Goal: Transaction & Acquisition: Purchase product/service

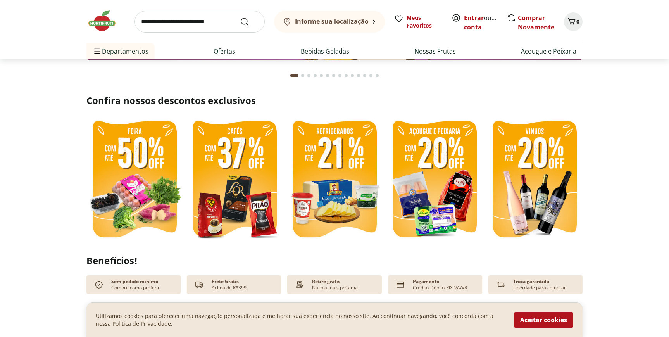
scroll to position [157, 0]
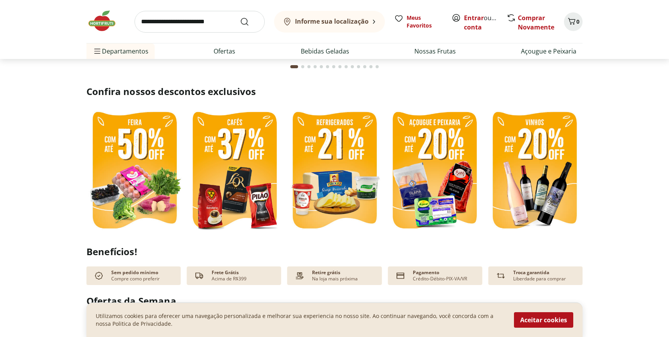
click at [436, 172] on img at bounding box center [434, 171] width 96 height 128
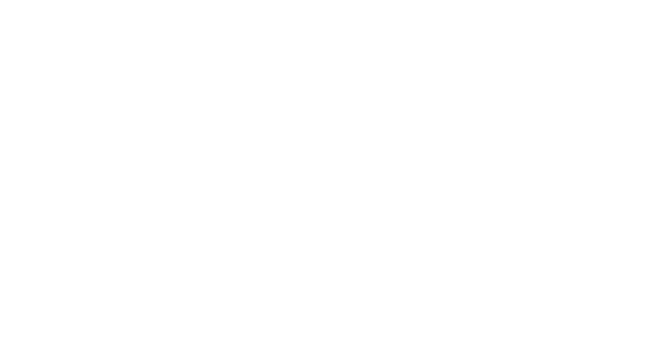
select select "**********"
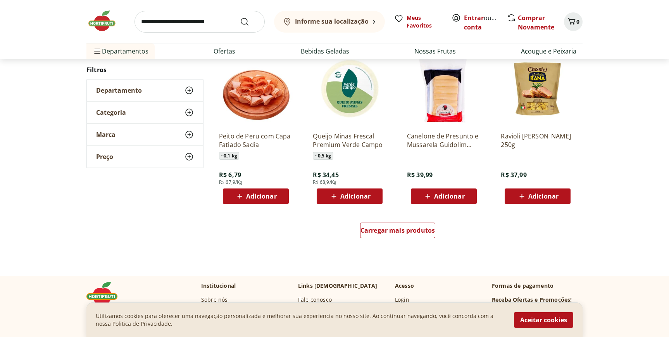
scroll to position [425, 0]
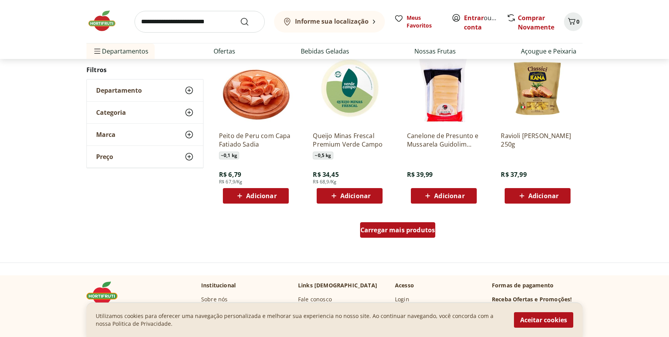
click at [403, 227] on span "Carregar mais produtos" at bounding box center [397, 230] width 75 height 6
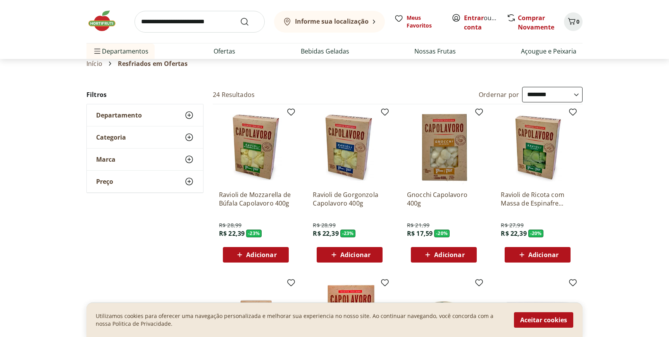
scroll to position [0, 0]
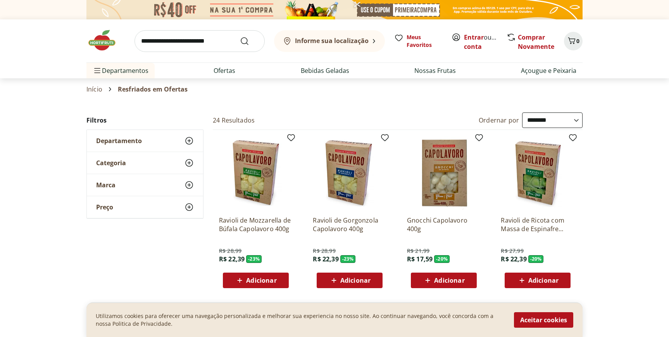
click at [103, 38] on img at bounding box center [105, 40] width 39 height 23
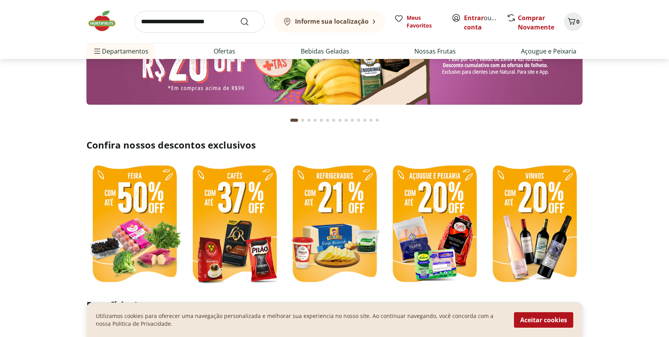
scroll to position [107, 0]
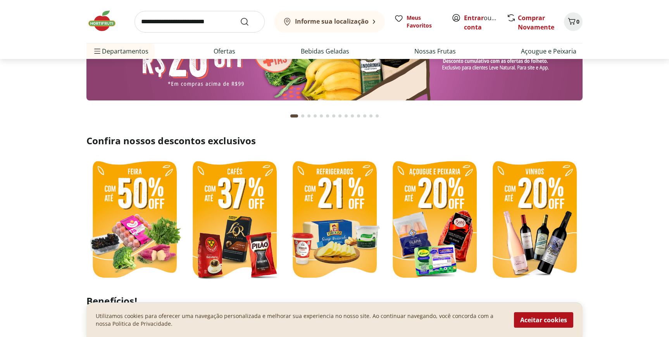
click at [334, 224] on img at bounding box center [334, 220] width 96 height 128
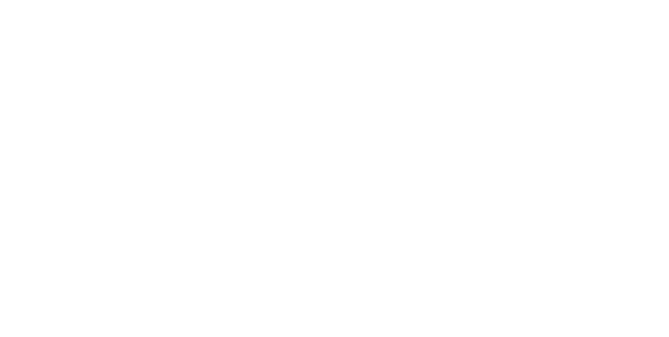
select select "**********"
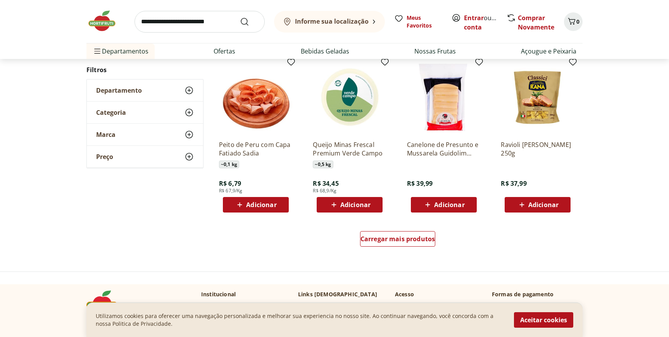
scroll to position [416, 0]
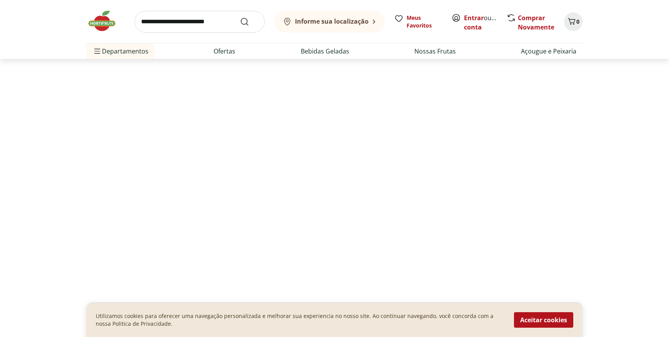
scroll to position [107, 0]
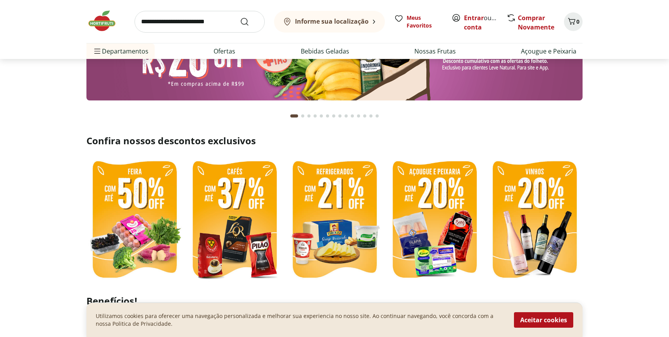
click at [452, 213] on img at bounding box center [434, 220] width 96 height 128
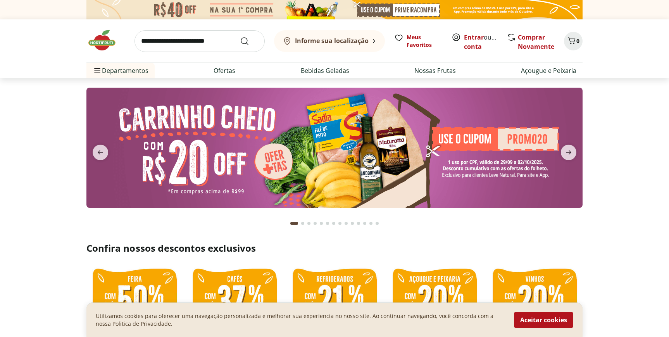
select select "**********"
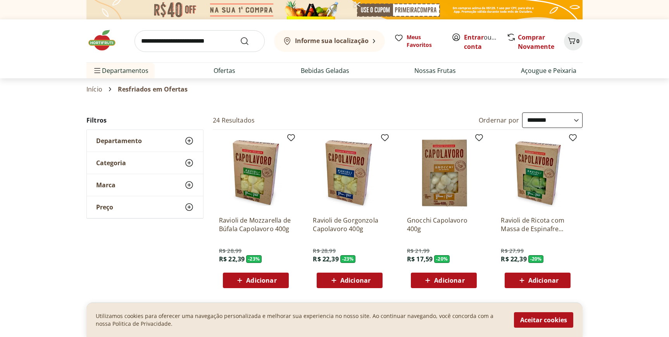
click at [166, 41] on input "search" at bounding box center [199, 41] width 130 height 22
type input "*******"
click at [240, 36] on button "Submit Search" at bounding box center [249, 40] width 19 height 9
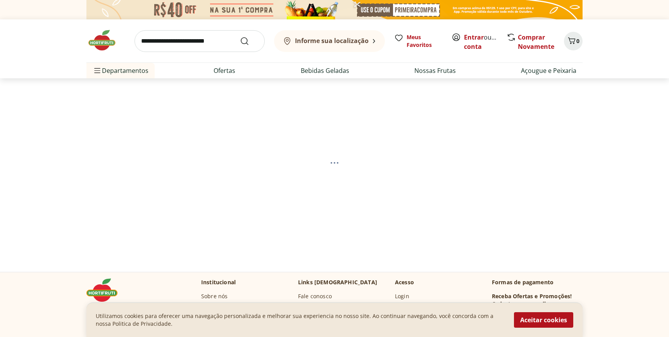
select select "**********"
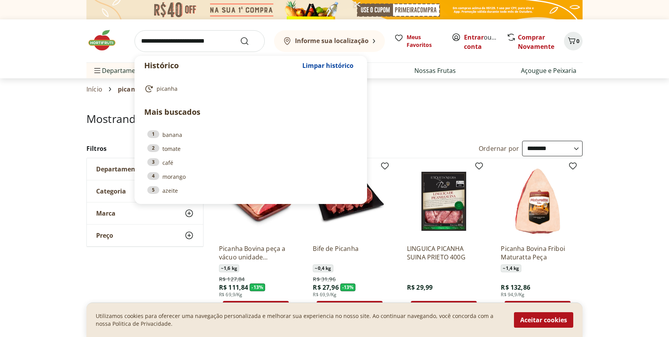
click at [164, 45] on input "search" at bounding box center [199, 41] width 130 height 22
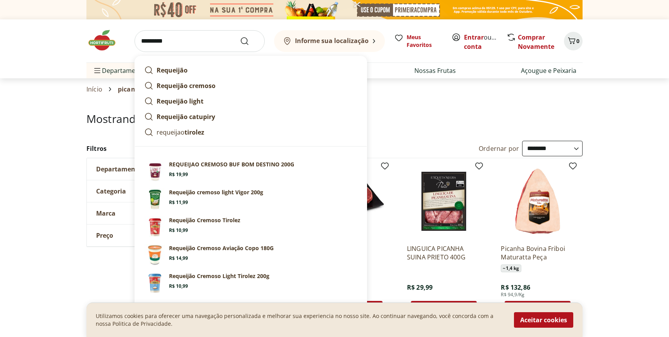
type input "*********"
click at [240, 36] on button "Submit Search" at bounding box center [249, 40] width 19 height 9
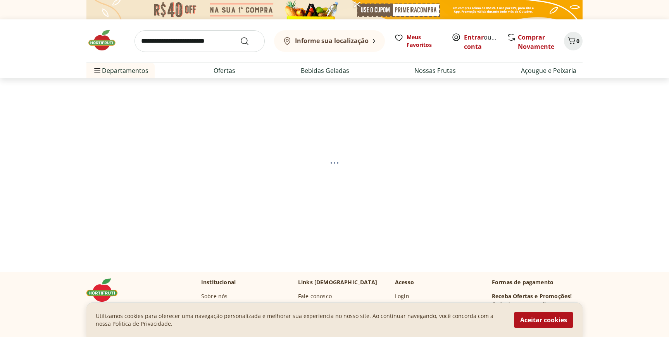
select select "**********"
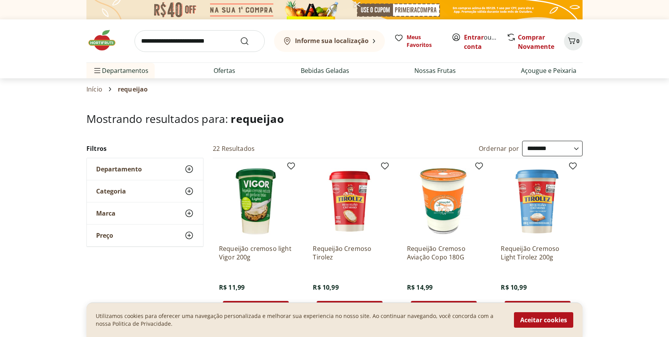
click at [324, 36] on button "Informe sua localização" at bounding box center [329, 41] width 111 height 22
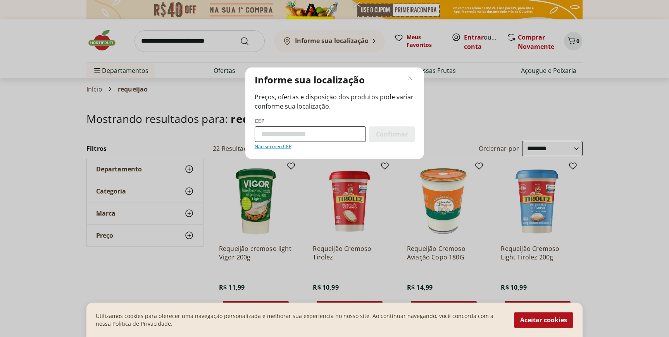
click at [305, 135] on input "CEP" at bounding box center [310, 133] width 111 height 15
type input "*********"
click at [380, 140] on div "Confirmar" at bounding box center [392, 133] width 46 height 15
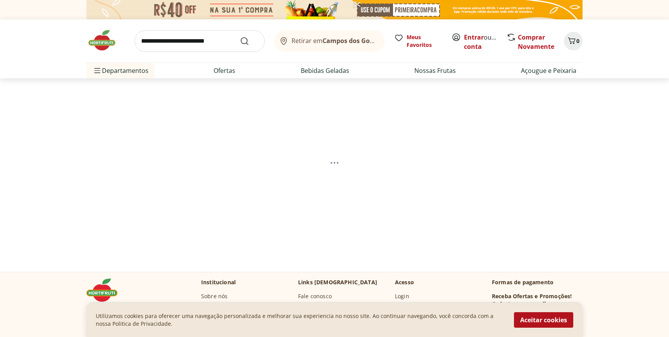
select select "**********"
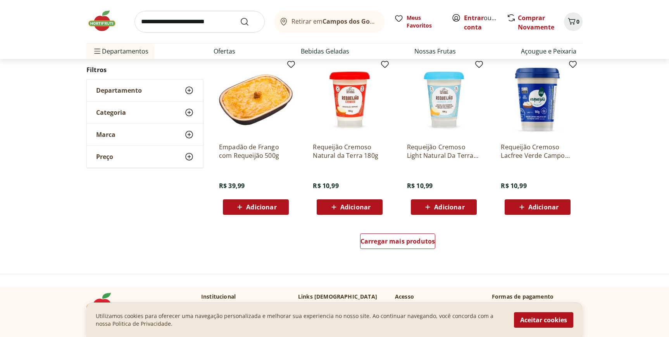
scroll to position [449, 0]
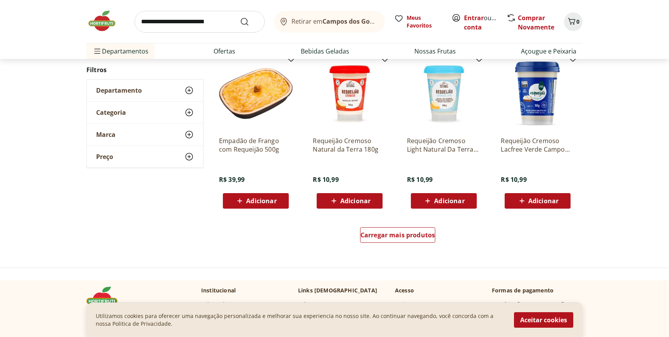
click at [460, 201] on span "Adicionar" at bounding box center [449, 201] width 30 height 6
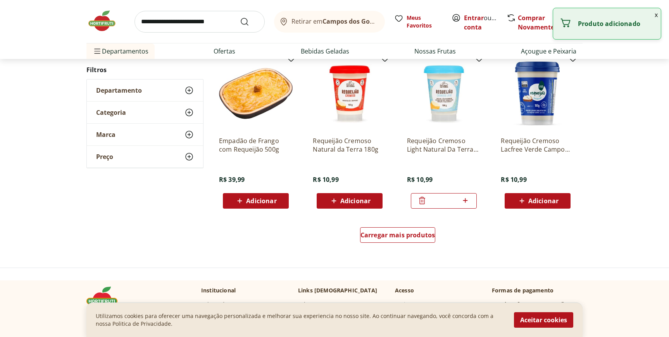
click at [426, 203] on icon at bounding box center [421, 200] width 9 height 9
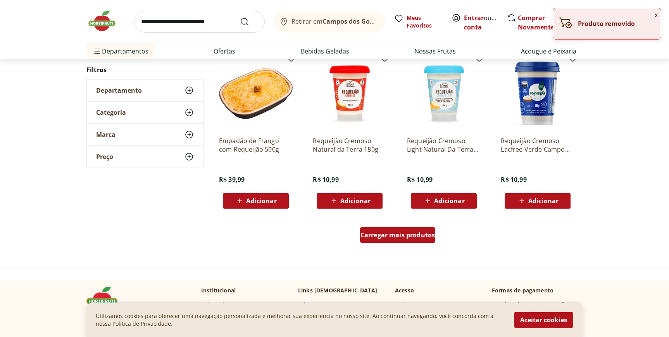
click at [410, 237] on span "Carregar mais produtos" at bounding box center [397, 235] width 75 height 6
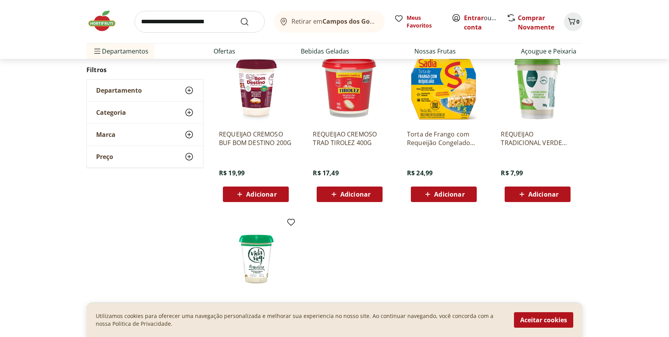
scroll to position [791, 0]
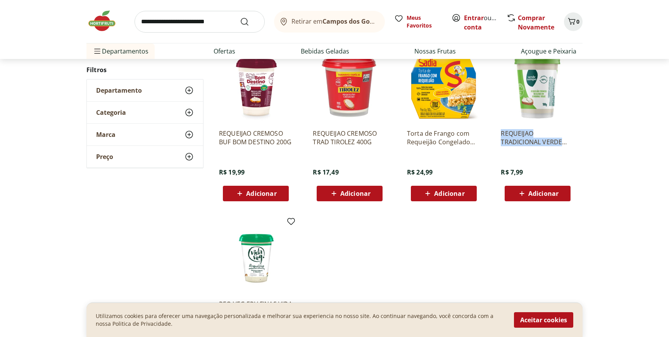
drag, startPoint x: 563, startPoint y: 160, endPoint x: 604, endPoint y: 127, distance: 53.4
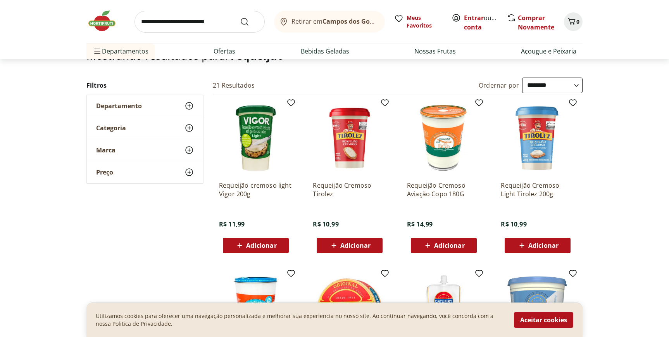
scroll to position [0, 0]
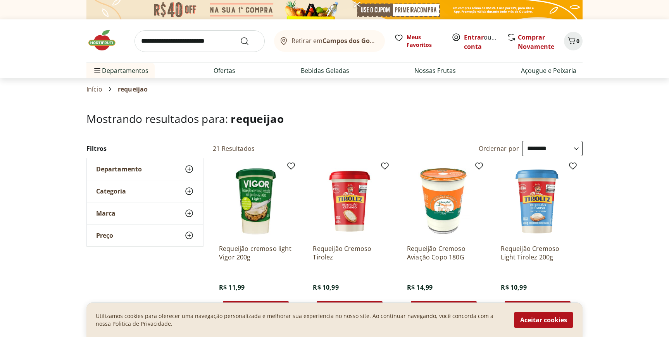
click at [107, 44] on img at bounding box center [105, 40] width 39 height 23
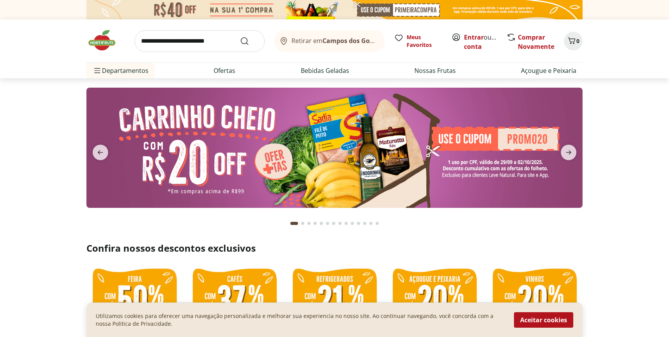
click at [577, 154] on button "next" at bounding box center [568, 152] width 28 height 15
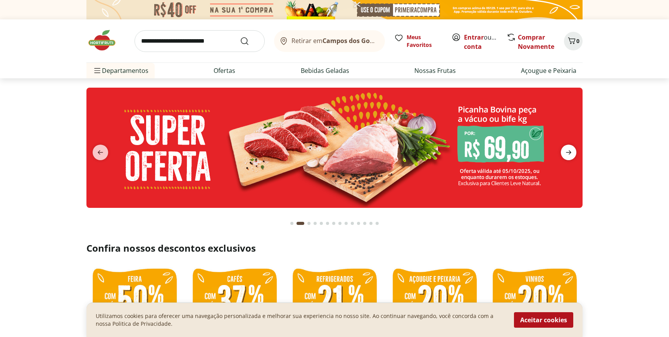
click at [575, 152] on span "next" at bounding box center [568, 152] width 15 height 15
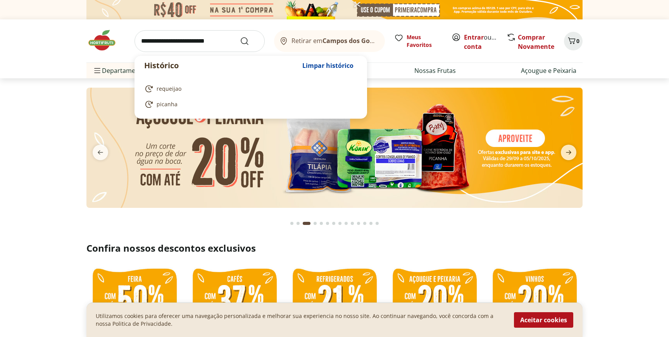
click at [196, 40] on input "search" at bounding box center [199, 41] width 130 height 22
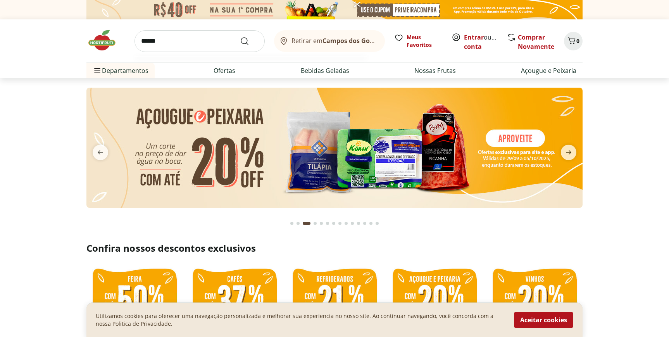
type input "*******"
click button "Submit Search" at bounding box center [249, 40] width 19 height 9
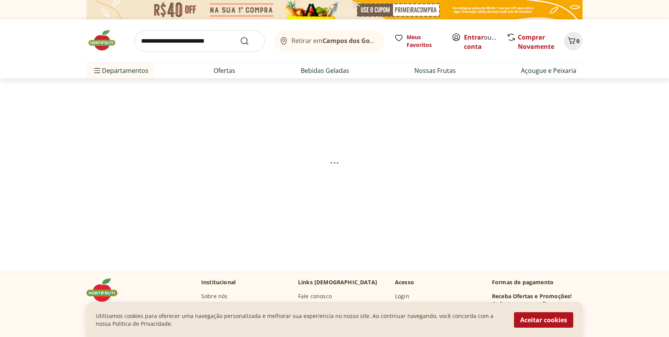
select select "**********"
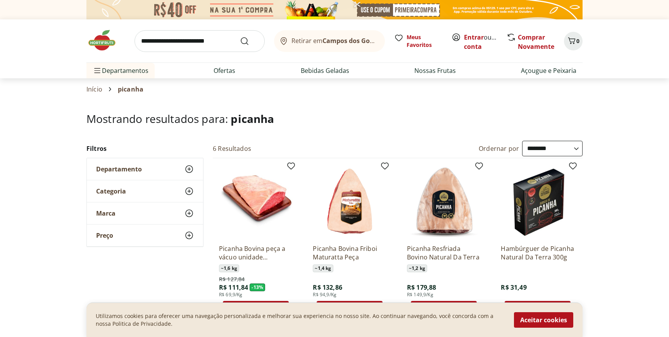
click at [203, 44] on input "search" at bounding box center [199, 41] width 130 height 22
type input "**********"
click at [240, 36] on button "Submit Search" at bounding box center [249, 40] width 19 height 9
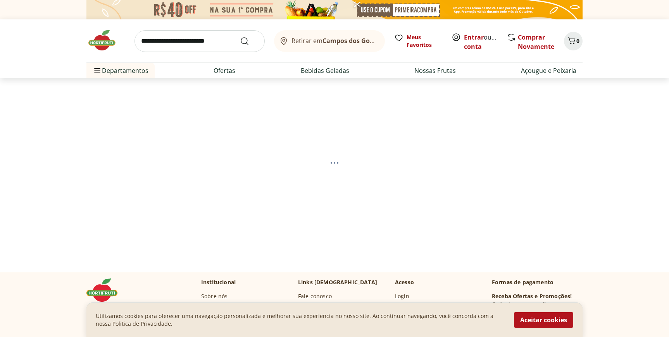
select select "**********"
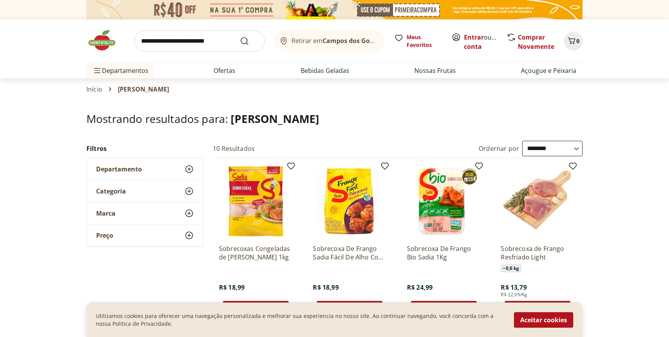
click at [179, 43] on input "search" at bounding box center [199, 41] width 130 height 22
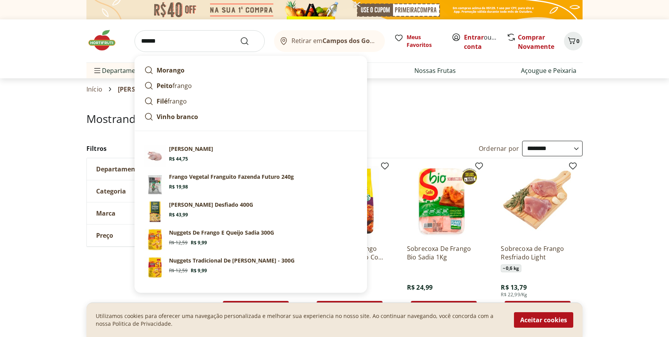
type input "******"
click at [240, 36] on button "Submit Search" at bounding box center [249, 40] width 19 height 9
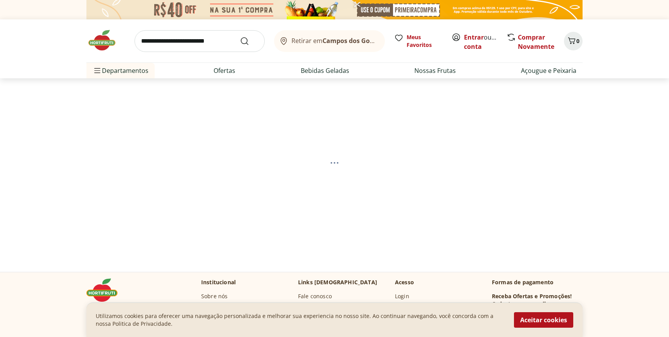
select select "**********"
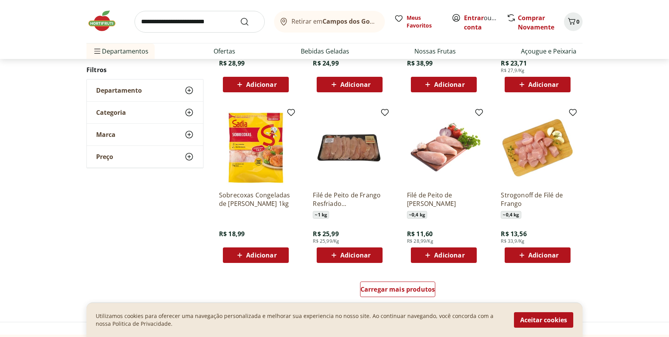
scroll to position [395, 0]
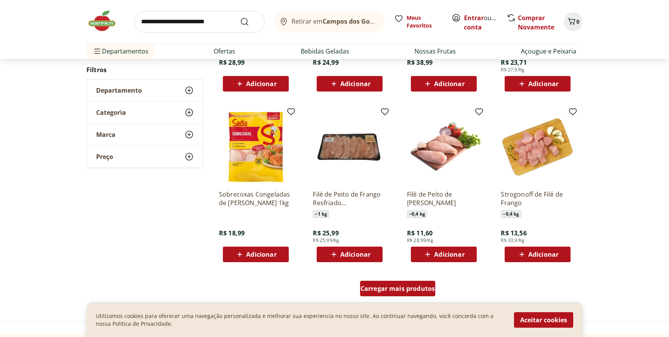
click at [400, 293] on div "Carregar mais produtos" at bounding box center [398, 288] width 76 height 15
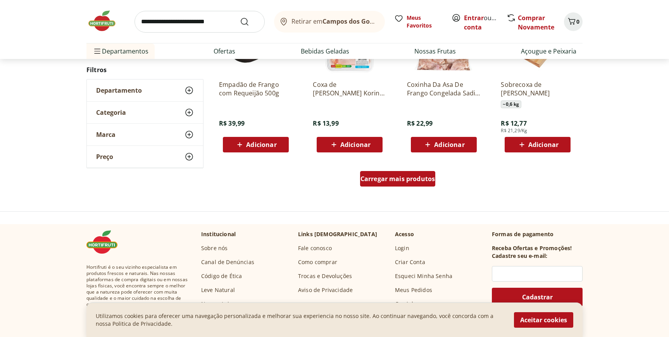
scroll to position [1009, 0]
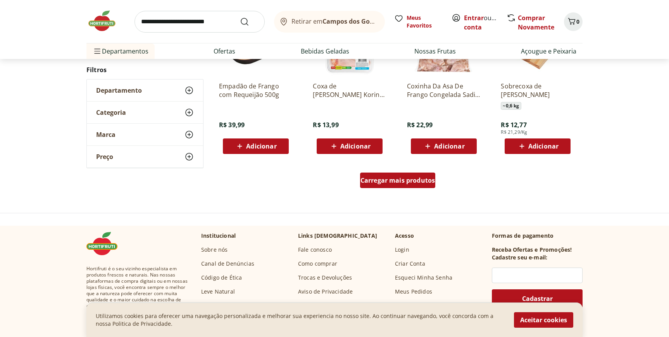
click at [387, 181] on span "Carregar mais produtos" at bounding box center [397, 180] width 75 height 6
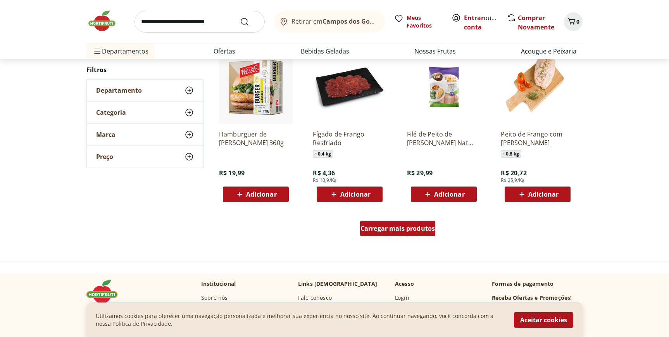
scroll to position [1467, 0]
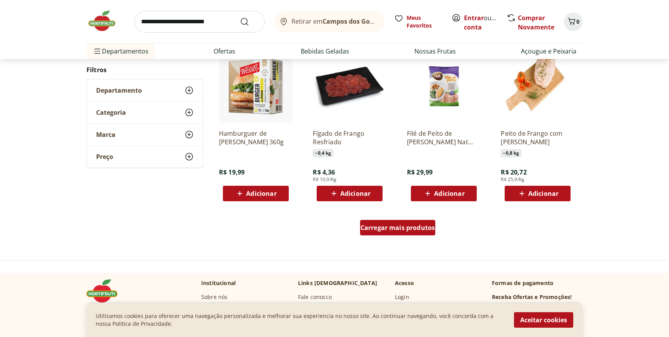
click at [400, 228] on span "Carregar mais produtos" at bounding box center [397, 227] width 75 height 6
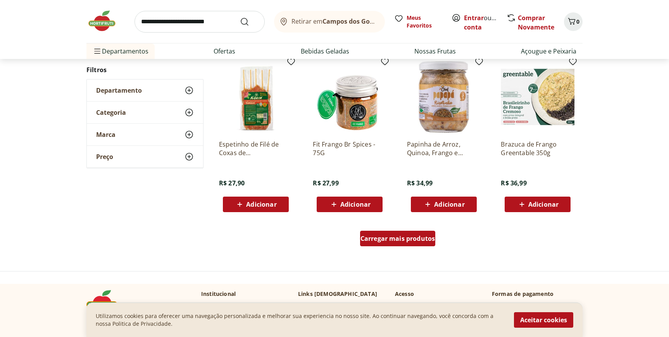
scroll to position [1966, 0]
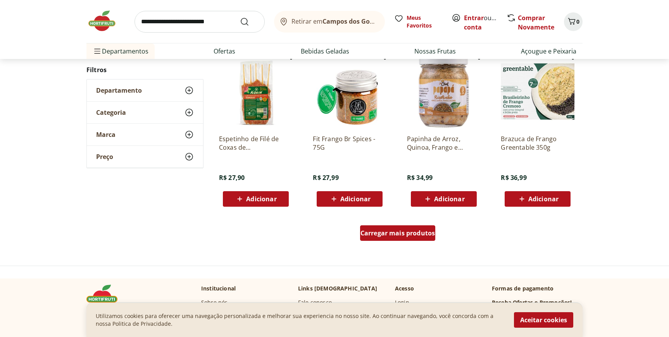
click at [398, 230] on span "Carregar mais produtos" at bounding box center [397, 233] width 75 height 6
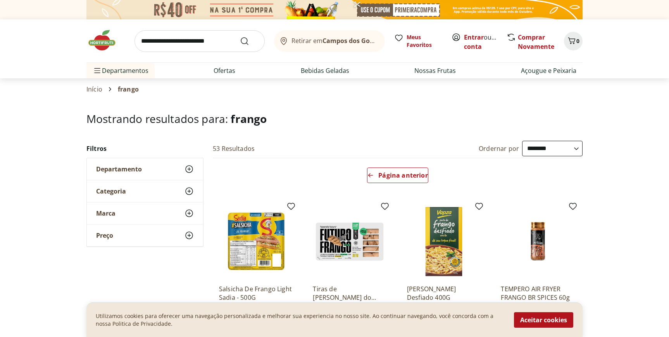
click at [176, 35] on input "search" at bounding box center [199, 41] width 130 height 22
type input "*******"
click at [240, 36] on button "Submit Search" at bounding box center [249, 40] width 19 height 9
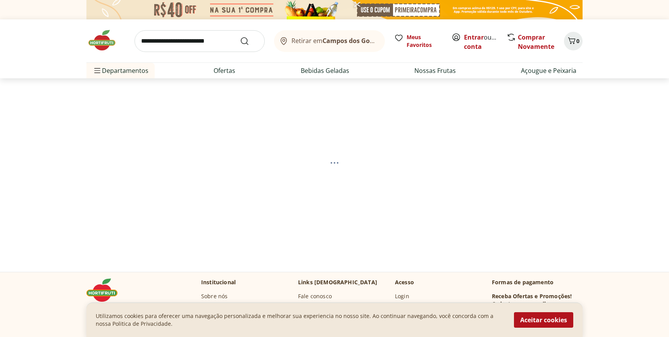
select select "**********"
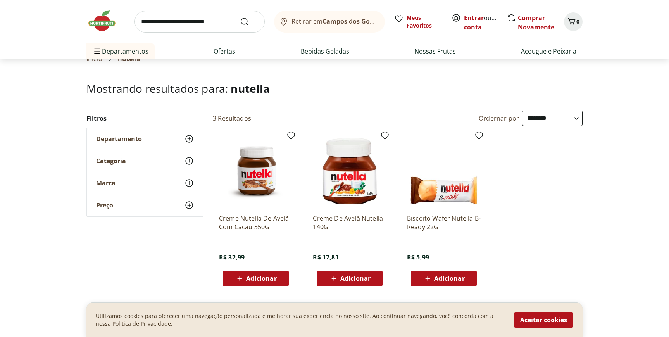
scroll to position [36, 0]
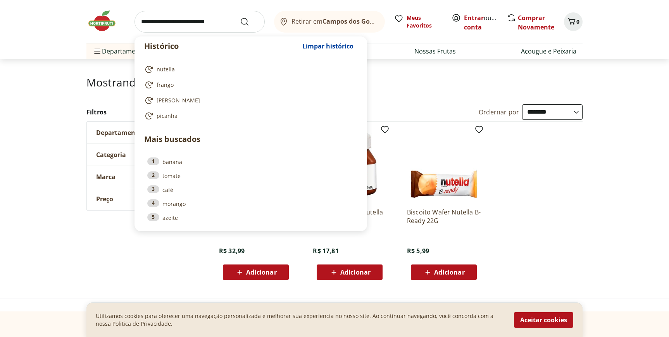
click at [172, 23] on input "search" at bounding box center [199, 22] width 130 height 22
click at [164, 191] on link "3 café" at bounding box center [250, 189] width 207 height 9
type input "****"
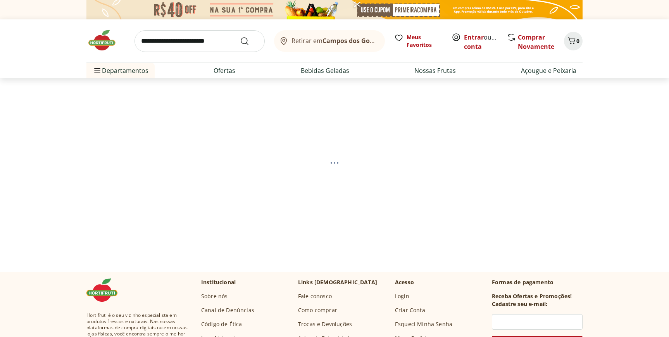
select select "**********"
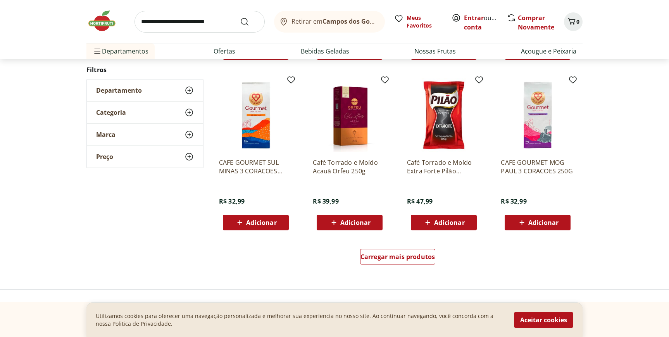
scroll to position [425, 0]
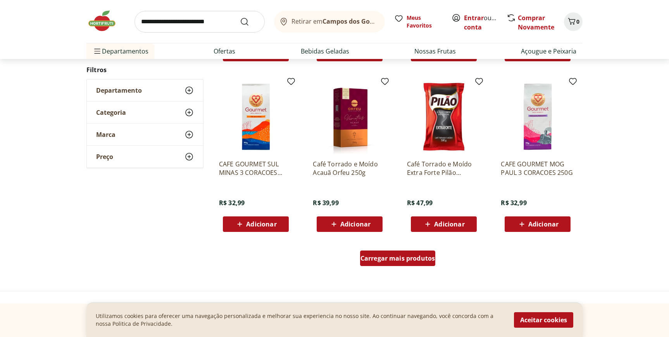
click at [392, 262] on div "Carregar mais produtos" at bounding box center [398, 257] width 76 height 15
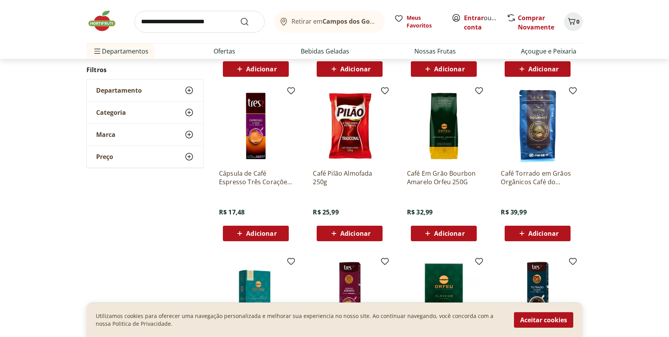
scroll to position [0, 0]
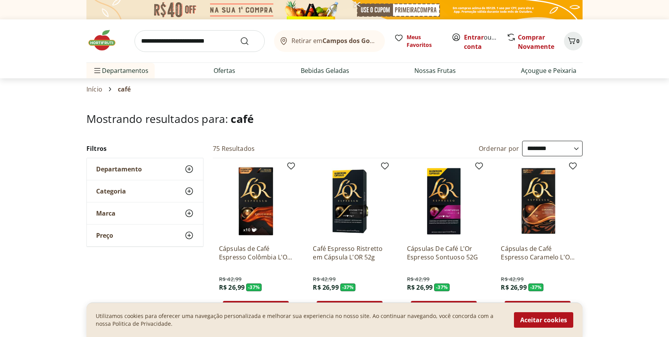
click at [99, 38] on img at bounding box center [105, 40] width 39 height 23
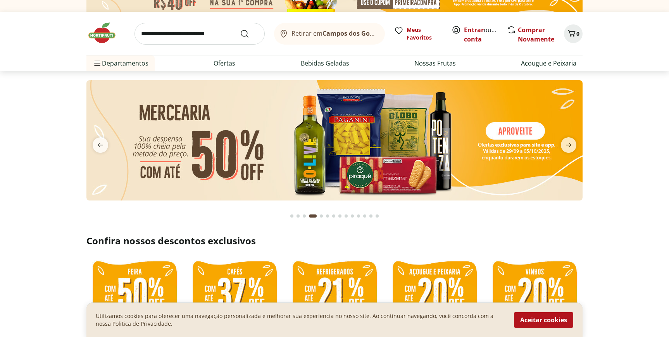
scroll to position [2, 0]
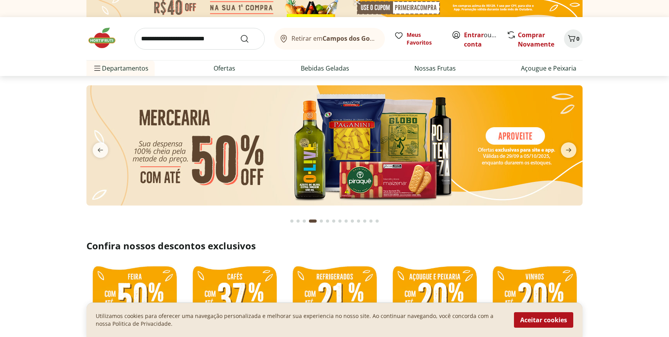
click at [342, 134] on img at bounding box center [334, 145] width 496 height 120
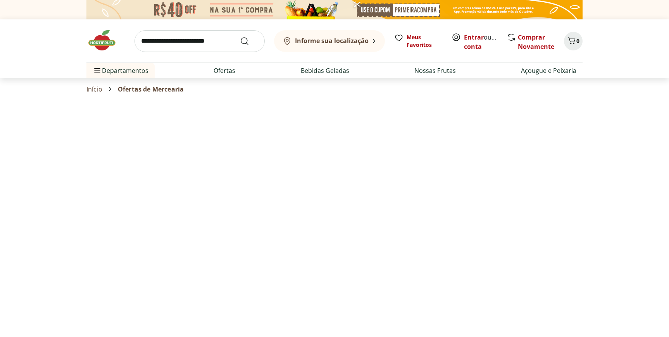
select select "**********"
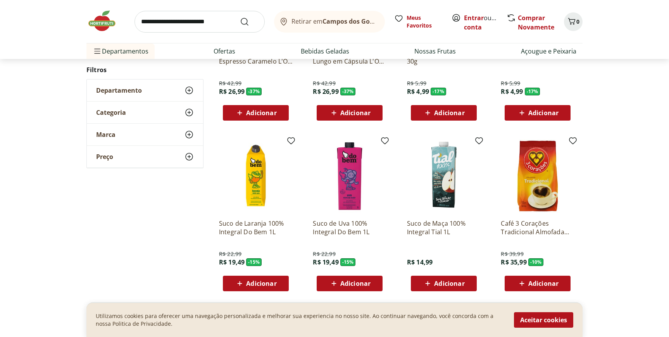
scroll to position [341, 0]
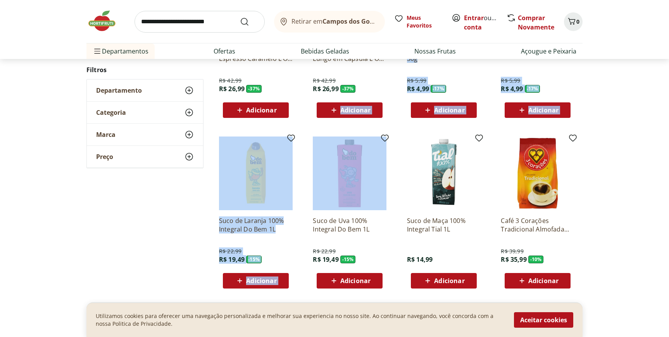
drag, startPoint x: 342, startPoint y: 134, endPoint x: 342, endPoint y: 124, distance: 10.8
click at [342, 124] on ul "Cápsulas de Café Espresso Colômbia L'OR 52g R$ 42,99 R$ 26,99 - 37 % Adicionar …" at bounding box center [398, 41] width 370 height 505
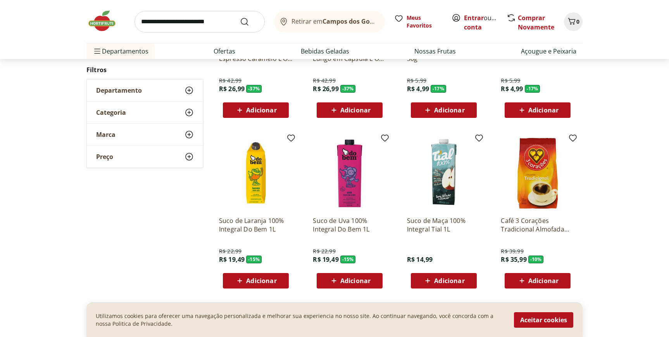
click at [342, 124] on div "Café Espresso Estremo Lungo em Cápsula L'OR 52g R$ 42,99 R$ 26,99 - 37 % Adicio…" at bounding box center [349, 42] width 86 height 164
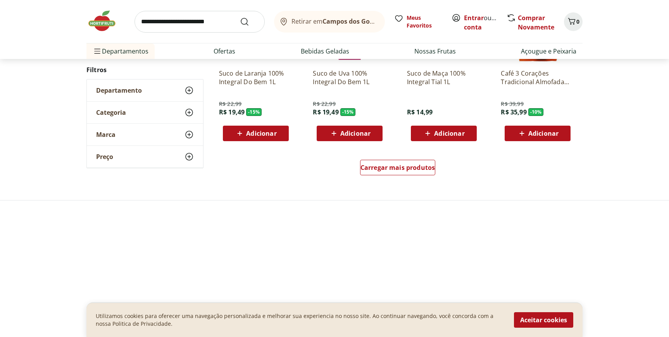
scroll to position [496, 0]
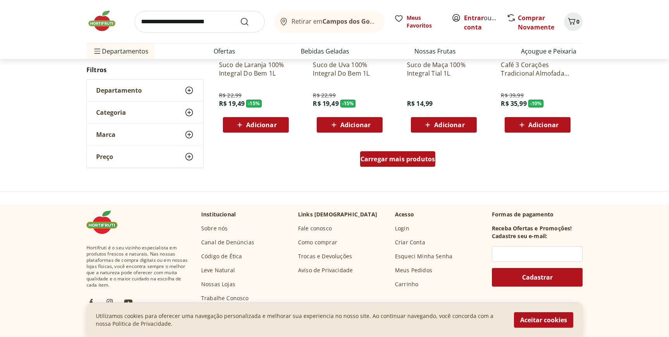
click at [394, 165] on div "Carregar mais produtos" at bounding box center [398, 158] width 76 height 15
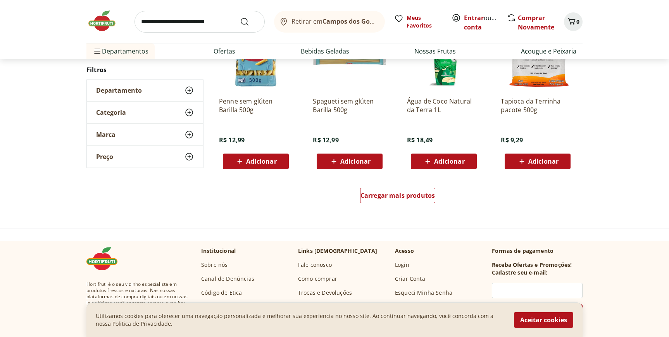
scroll to position [970, 0]
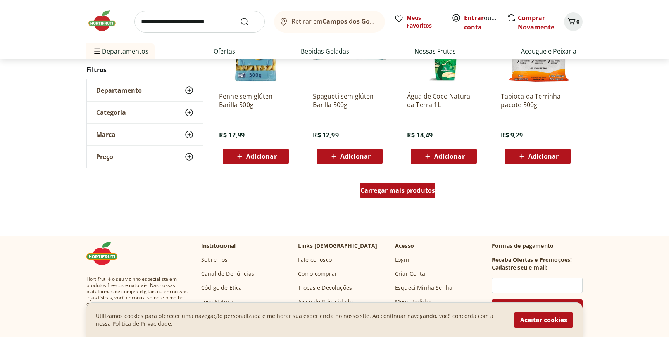
click at [390, 188] on span "Carregar mais produtos" at bounding box center [397, 190] width 75 height 6
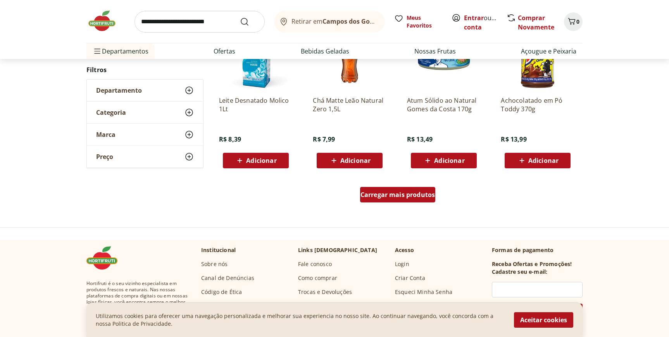
click at [389, 188] on div "Carregar mais produtos" at bounding box center [398, 194] width 76 height 15
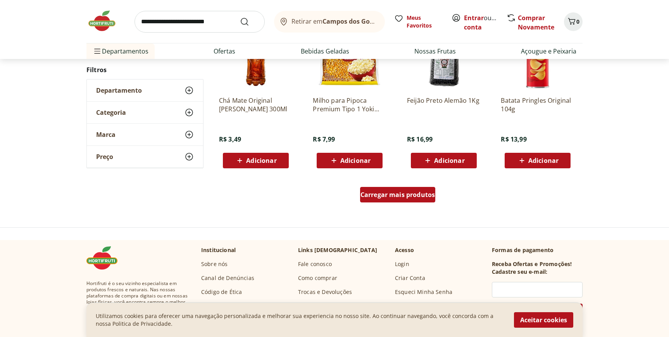
scroll to position [1987, 0]
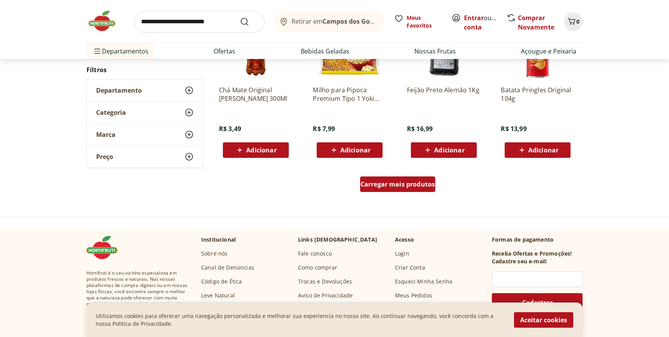
click at [389, 187] on span "Carregar mais produtos" at bounding box center [397, 184] width 75 height 6
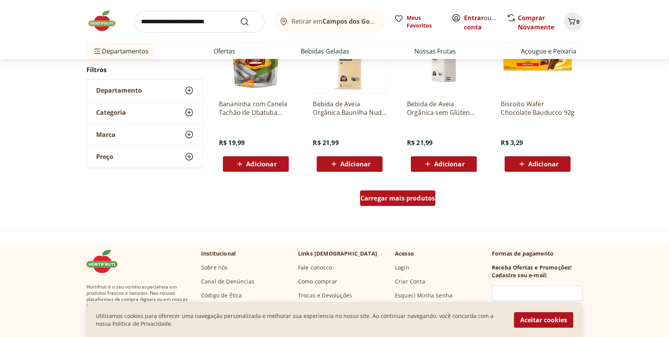
scroll to position [2479, 0]
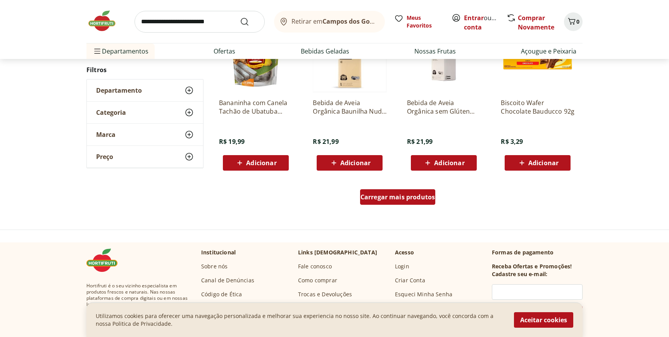
click at [382, 200] on span "Carregar mais produtos" at bounding box center [397, 197] width 75 height 6
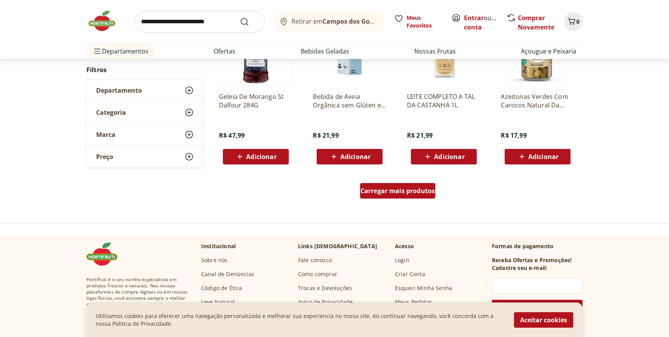
scroll to position [2991, 0]
click at [385, 192] on span "Carregar mais produtos" at bounding box center [397, 190] width 75 height 6
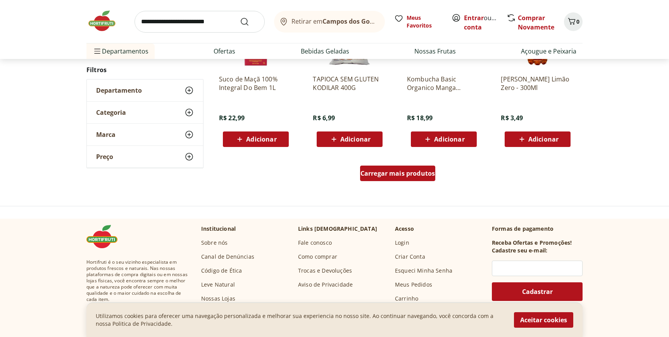
scroll to position [3517, 0]
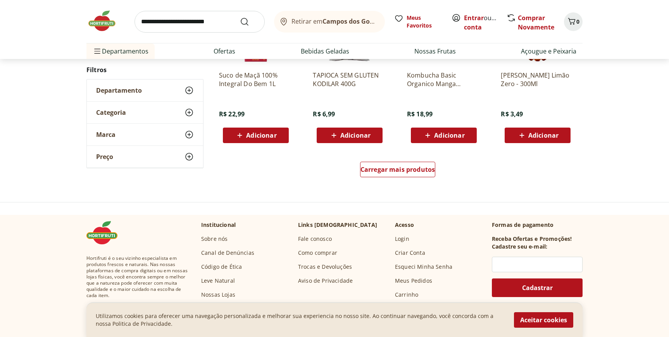
click at [387, 160] on div "Carregar mais produtos" at bounding box center [398, 170] width 376 height 37
click at [386, 163] on div "Carregar mais produtos" at bounding box center [398, 169] width 76 height 15
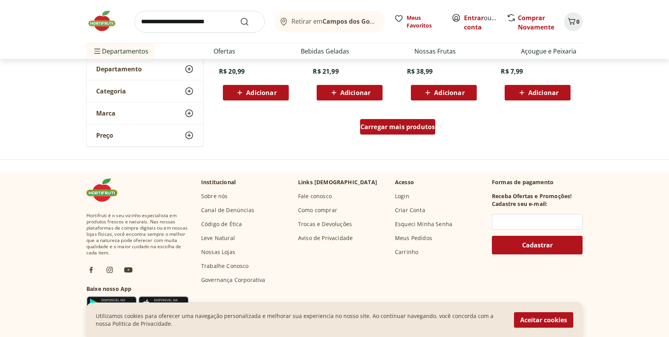
scroll to position [4077, 0]
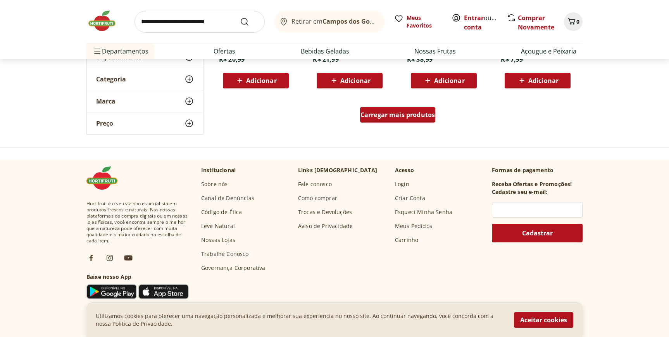
click at [394, 118] on span "Carregar mais produtos" at bounding box center [397, 115] width 75 height 6
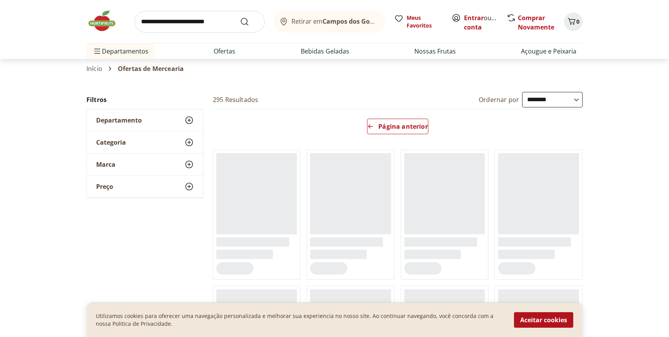
scroll to position [22, 0]
click at [106, 21] on img at bounding box center [105, 20] width 39 height 23
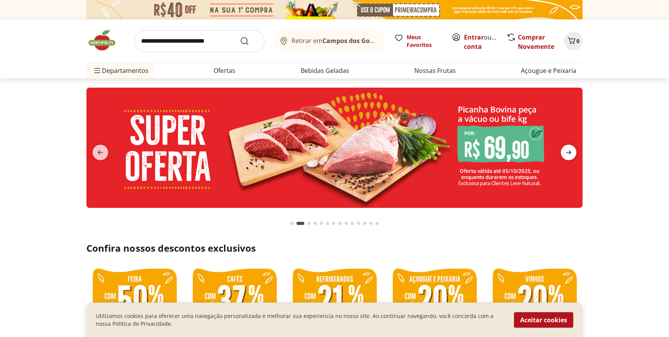
click at [569, 150] on icon "next" at bounding box center [568, 152] width 5 height 4
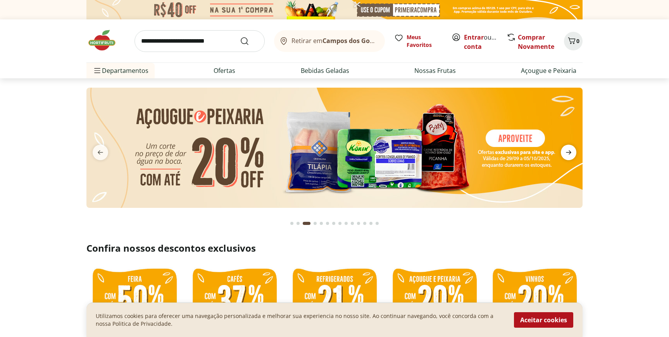
click at [569, 150] on icon "next" at bounding box center [568, 152] width 5 height 4
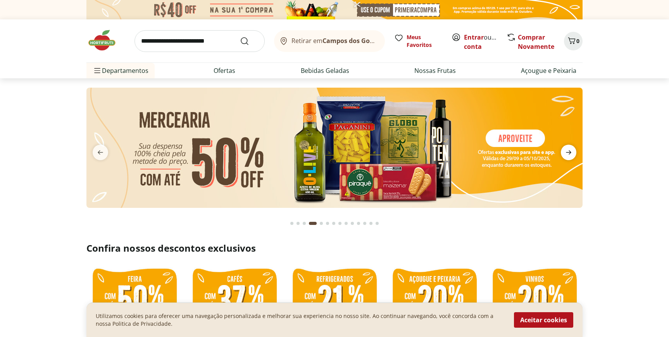
click at [569, 150] on icon "next" at bounding box center [568, 152] width 5 height 4
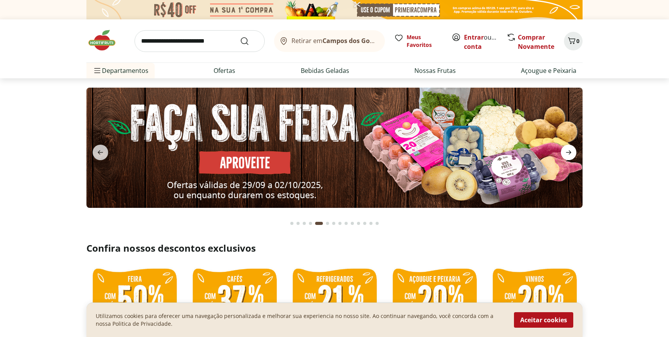
click at [569, 150] on icon "next" at bounding box center [568, 152] width 5 height 4
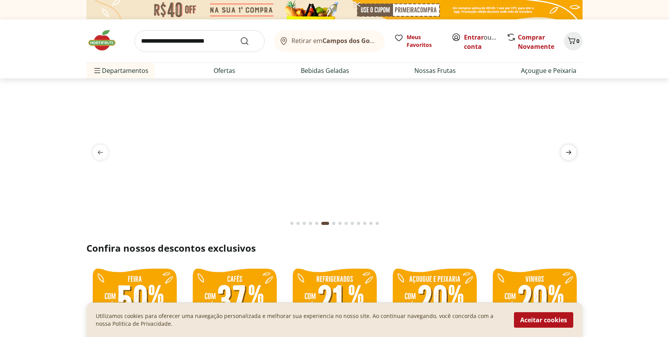
click at [569, 150] on icon "next" at bounding box center [568, 152] width 5 height 4
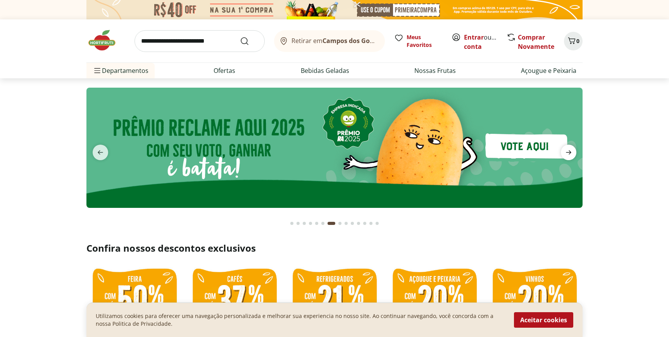
click at [569, 150] on icon "next" at bounding box center [568, 152] width 5 height 4
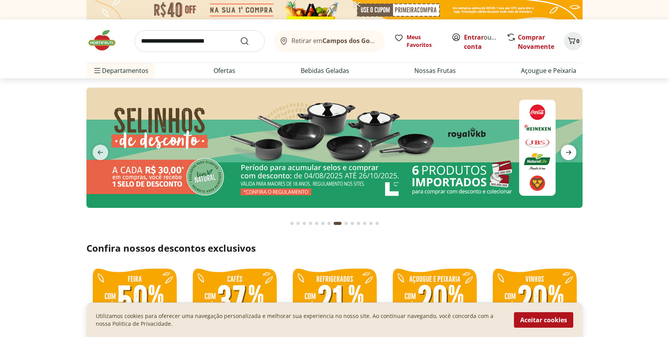
click at [569, 150] on icon "next" at bounding box center [568, 152] width 5 height 4
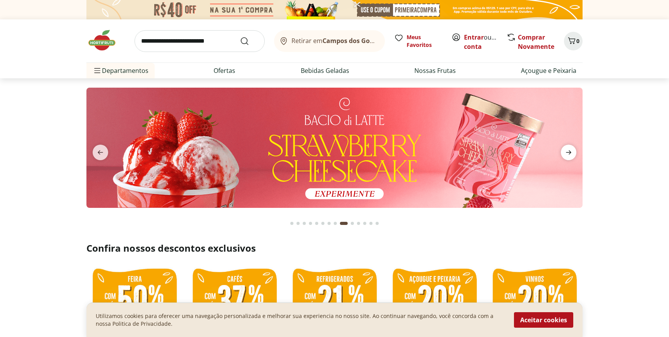
click at [569, 150] on icon "next" at bounding box center [568, 152] width 5 height 4
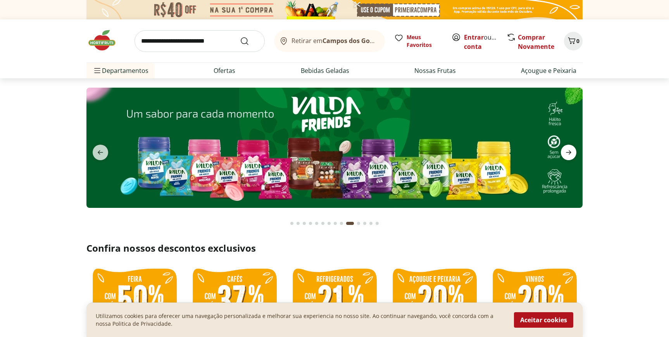
click at [569, 150] on icon "next" at bounding box center [568, 152] width 5 height 4
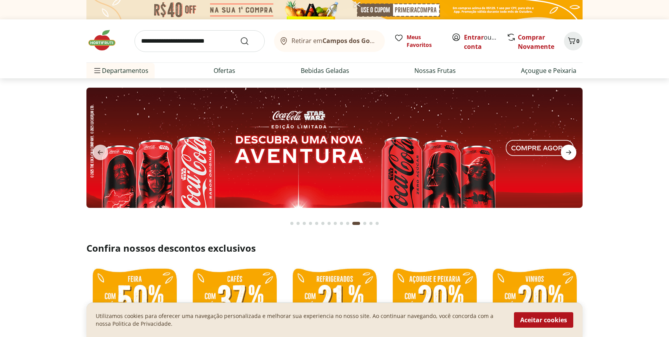
click at [569, 150] on icon "next" at bounding box center [568, 152] width 5 height 4
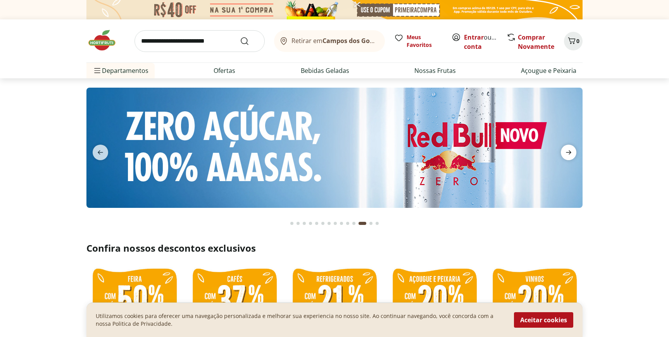
click at [569, 150] on icon "next" at bounding box center [568, 152] width 5 height 4
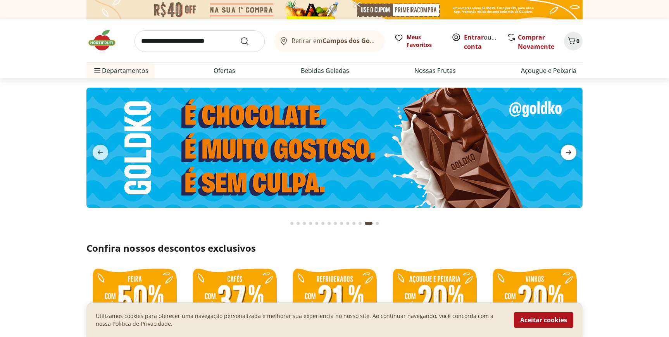
click at [569, 150] on icon "next" at bounding box center [568, 152] width 5 height 4
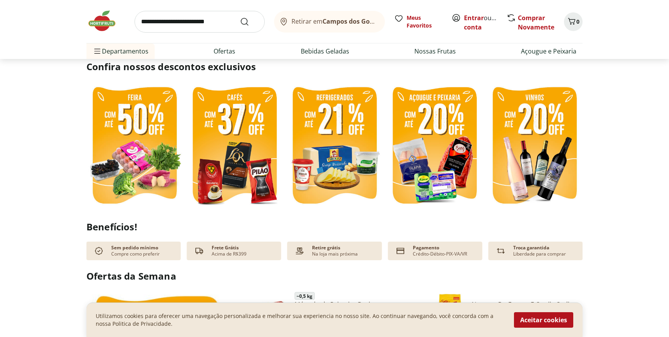
scroll to position [177, 0]
